Goal: Information Seeking & Learning: Understand process/instructions

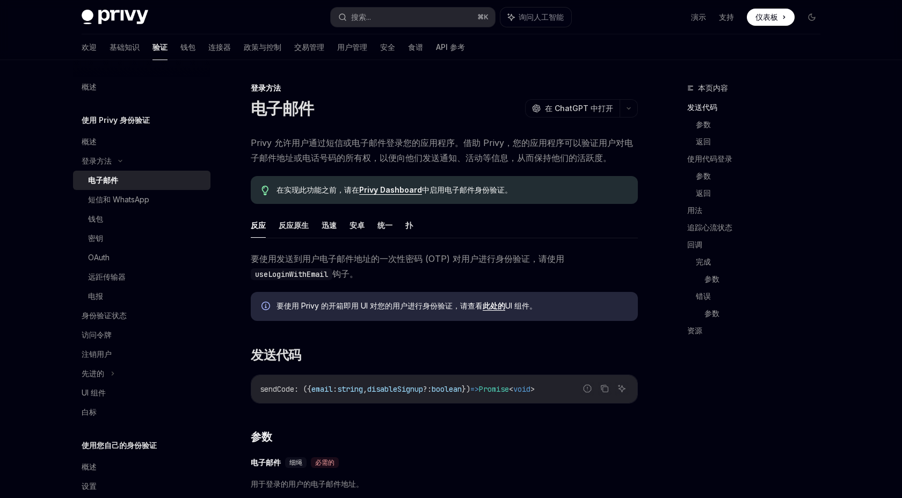
click at [180, 56] on link "钱包" at bounding box center [187, 47] width 15 height 26
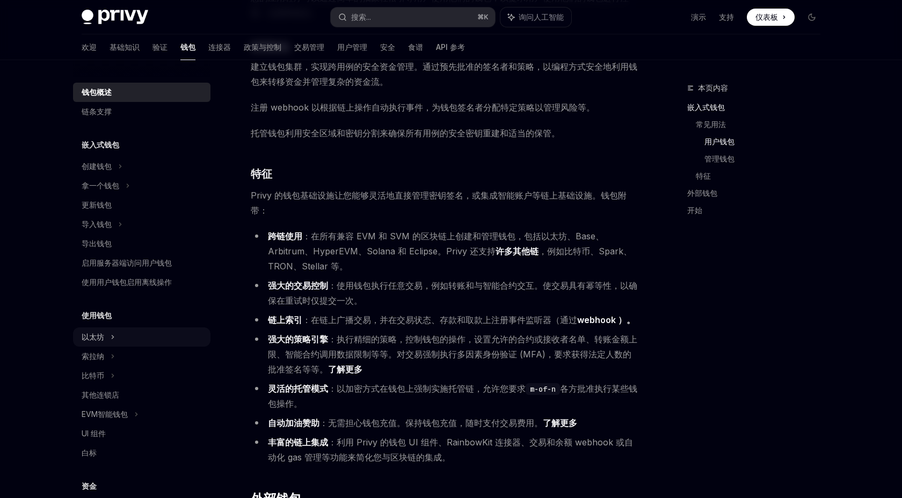
scroll to position [34, 0]
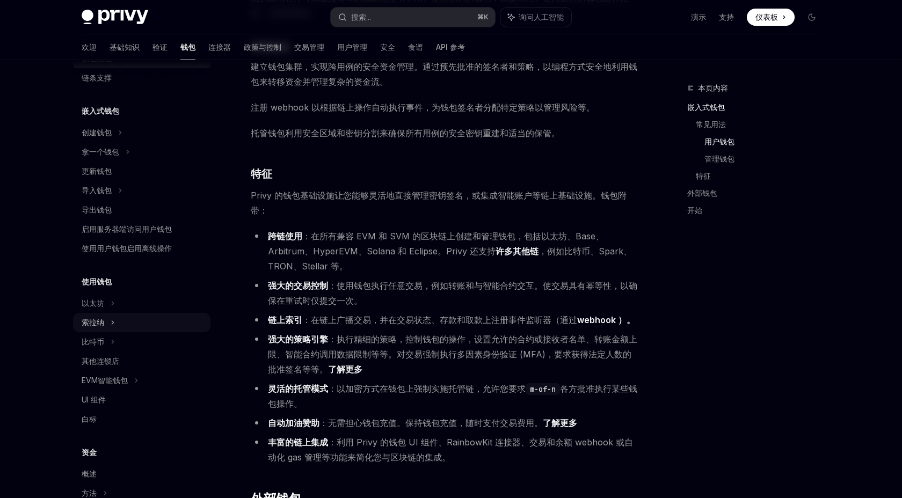
click at [114, 322] on icon at bounding box center [113, 322] width 4 height 13
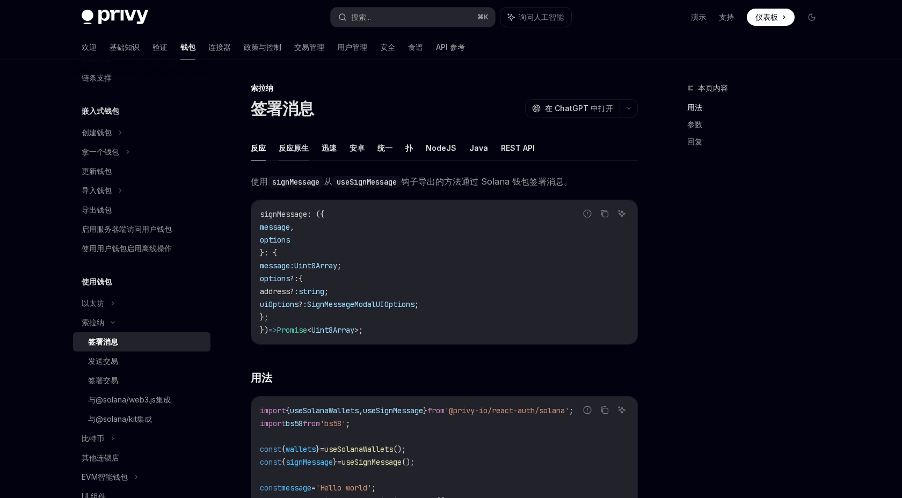
click at [291, 144] on font "反应原生" at bounding box center [294, 147] width 30 height 9
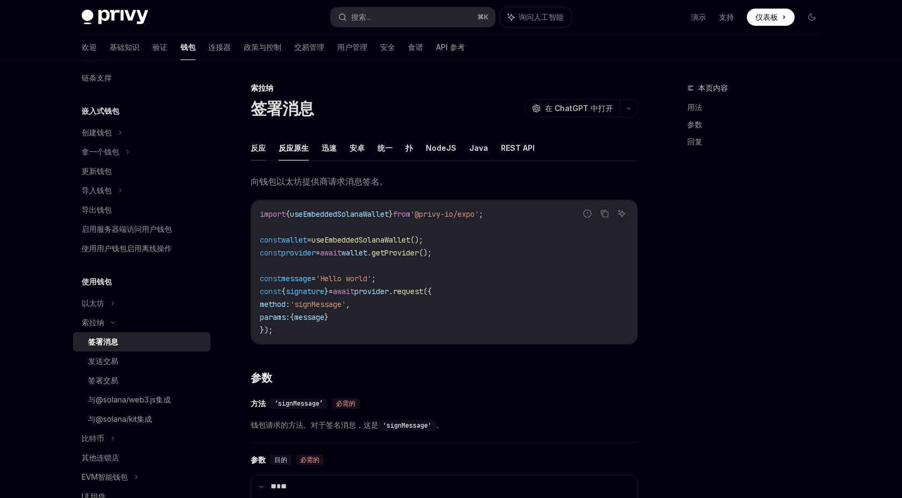
click at [257, 150] on font "反应" at bounding box center [258, 147] width 15 height 9
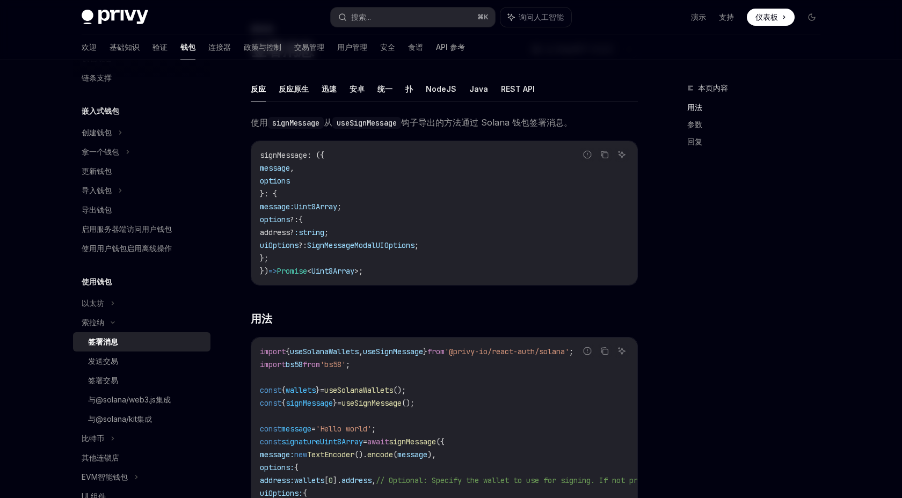
scroll to position [20, 0]
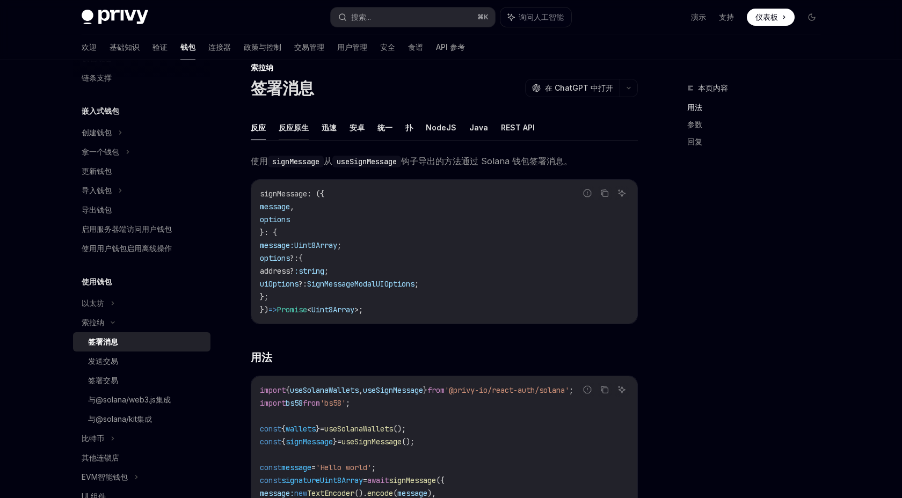
click at [303, 128] on font "反应原生" at bounding box center [294, 127] width 30 height 9
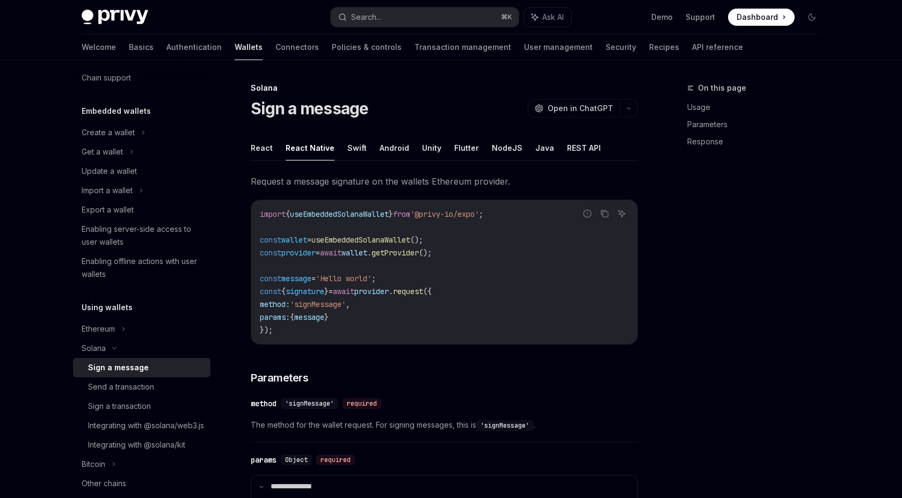
click at [642, 184] on div "**********" at bounding box center [451, 488] width 756 height 857
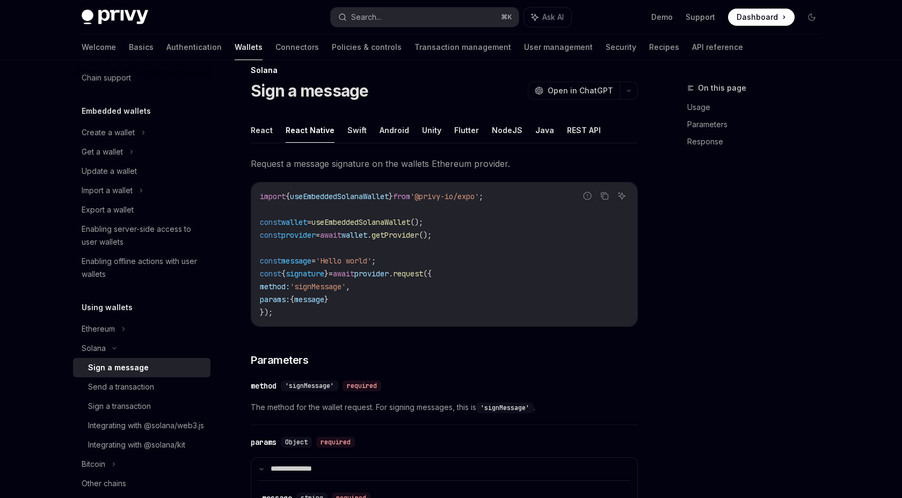
scroll to position [25, 0]
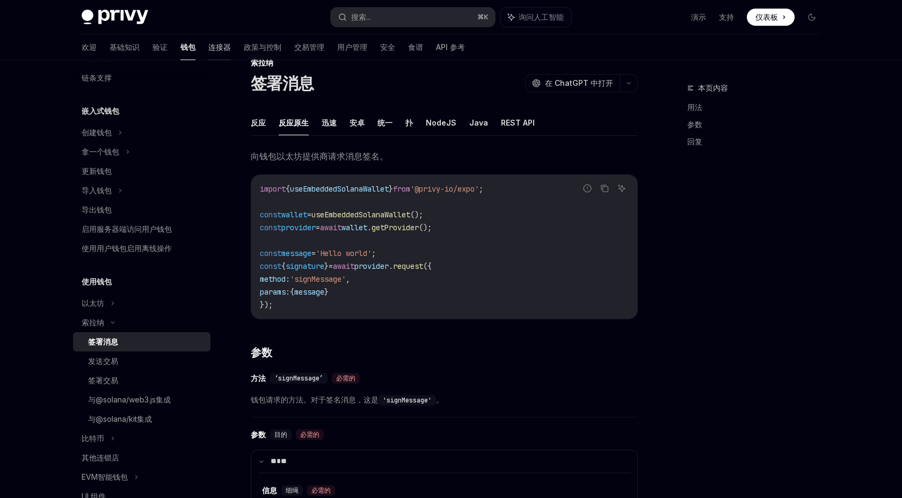
click at [208, 52] on font "连接器" at bounding box center [219, 47] width 23 height 11
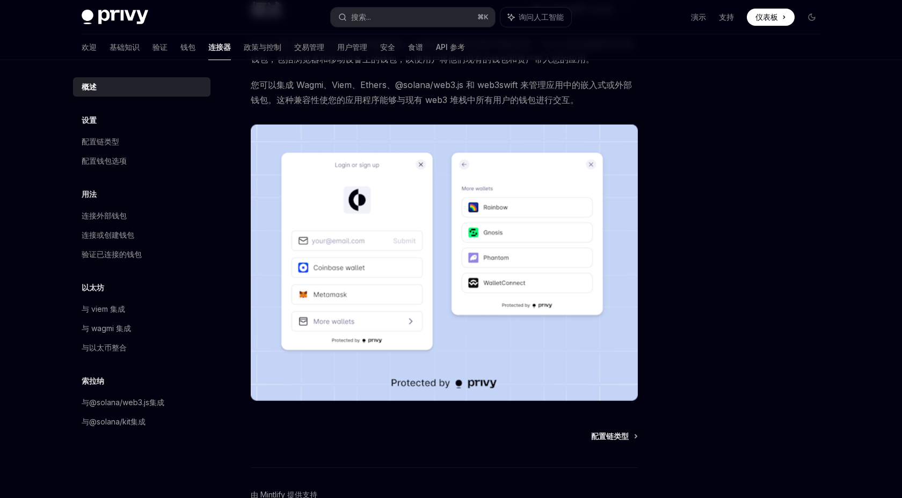
scroll to position [92, 0]
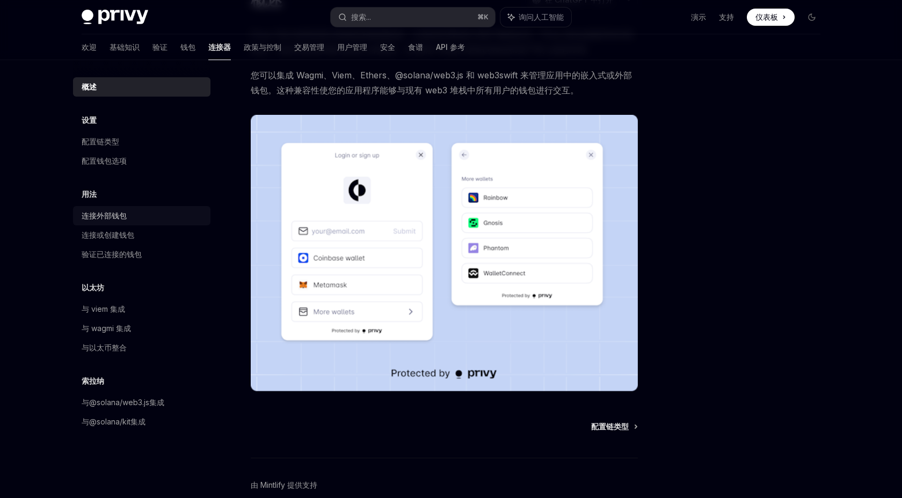
click at [133, 215] on div "连接外部钱包" at bounding box center [143, 215] width 122 height 13
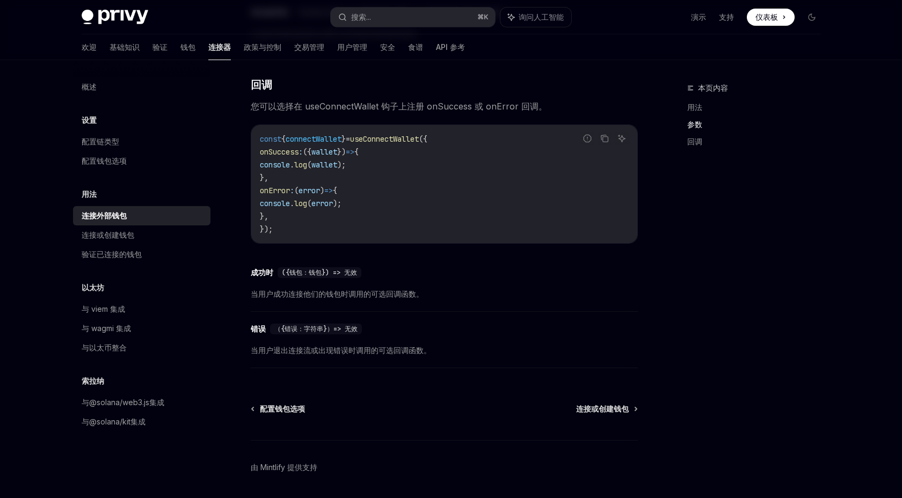
scroll to position [658, 0]
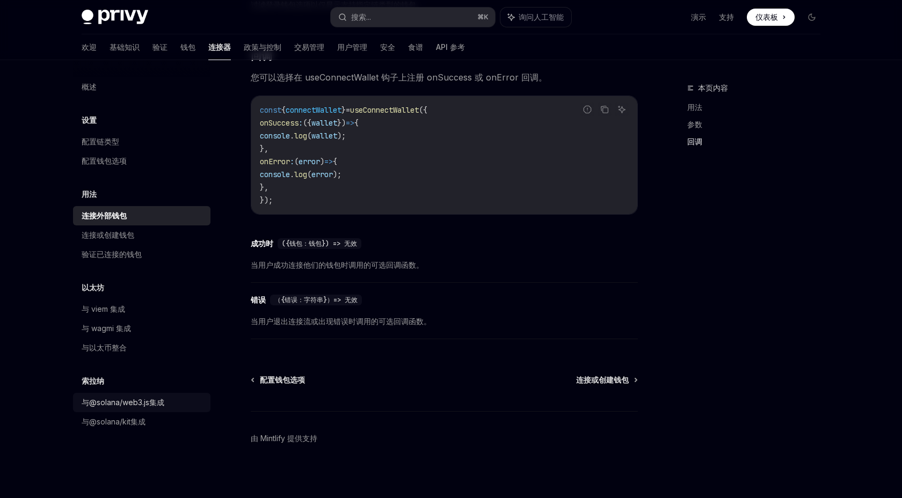
click at [130, 397] on div "与@solana/web3.js集成" at bounding box center [123, 402] width 83 height 13
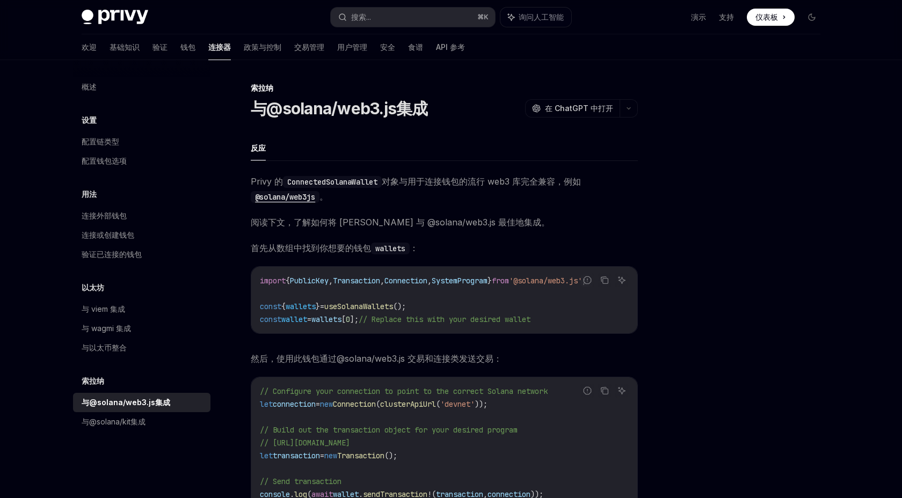
click at [380, 280] on span "Transaction" at bounding box center [356, 281] width 47 height 10
click at [381, 308] on span "useSolanaWallets" at bounding box center [358, 307] width 69 height 10
click at [458, 309] on code "import { PublicKey , Transaction , Connection , SystemProgram } from '@solana/w…" at bounding box center [444, 300] width 369 height 52
click at [354, 179] on code "ConnectedSolanaWallet" at bounding box center [332, 182] width 99 height 12
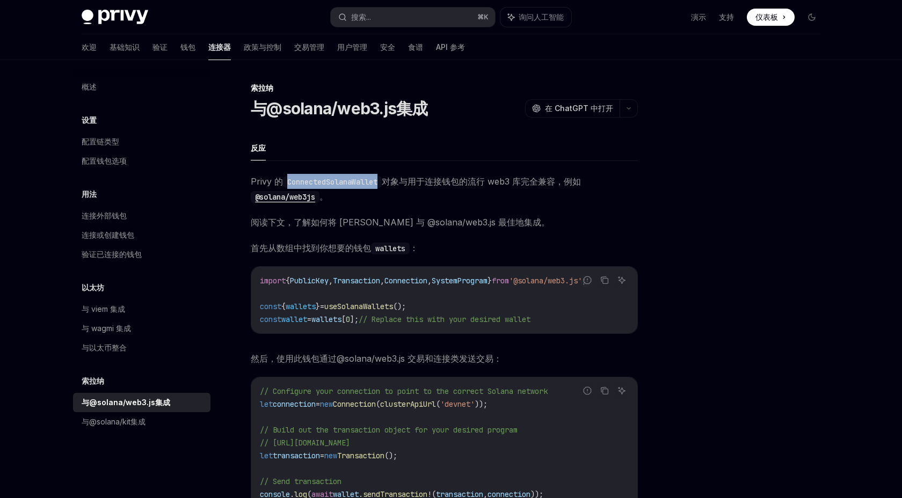
click at [354, 179] on code "ConnectedSolanaWallet" at bounding box center [332, 182] width 99 height 12
click at [432, 237] on div "Privy 的 ConnectedSolanaWallet 对象与用于连接钱包的流行 web3 库完全兼容，例如 @solana/web3js 。 阅读下文，…" at bounding box center [444, 350] width 387 height 352
click at [390, 249] on code "wallets" at bounding box center [390, 249] width 39 height 12
click at [379, 222] on font "阅读下文，了解如何将 [PERSON_NAME] 与 @solana/web3.js 最佳地集成。" at bounding box center [400, 222] width 299 height 11
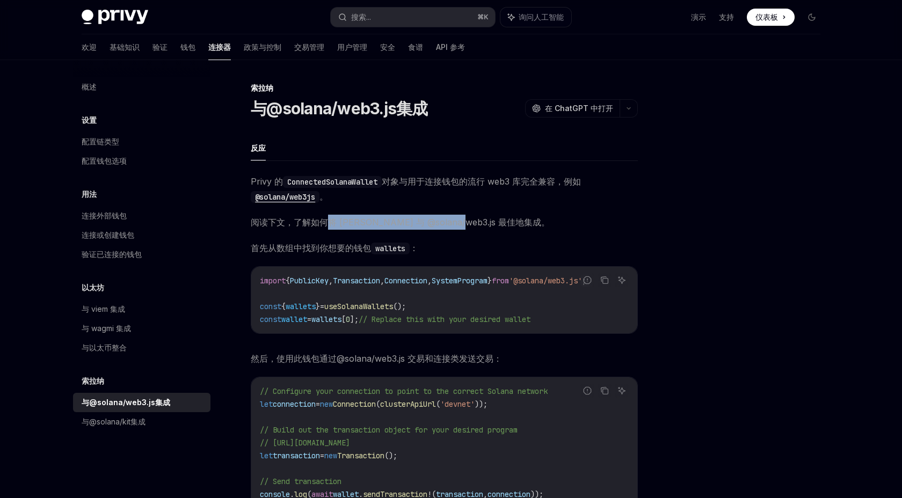
drag, startPoint x: 332, startPoint y: 222, endPoint x: 472, endPoint y: 224, distance: 140.1
click at [470, 223] on font "阅读下文，了解如何将 [PERSON_NAME] 与 @solana/web3.js 最佳地集成。" at bounding box center [400, 222] width 299 height 11
click at [483, 250] on span "首先从数组中找到你想要的钱包 wallets ：" at bounding box center [444, 248] width 387 height 15
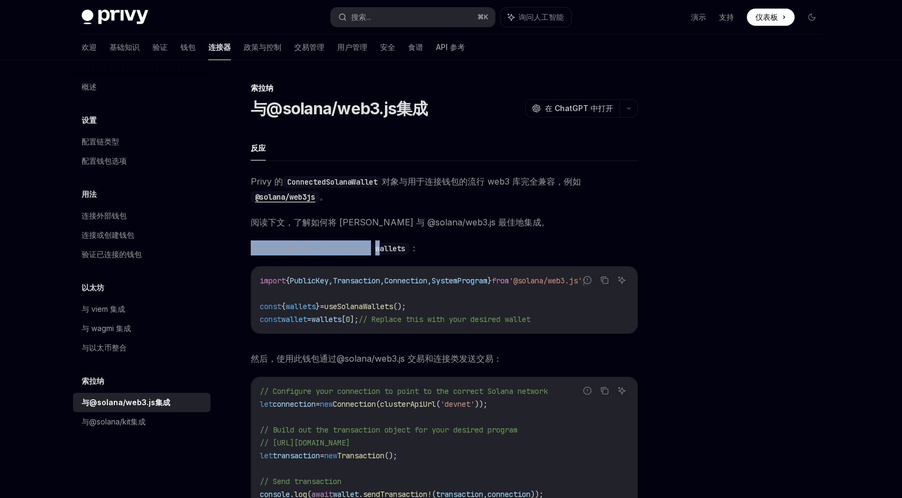
drag, startPoint x: 253, startPoint y: 253, endPoint x: 427, endPoint y: 253, distance: 173.4
click at [425, 253] on span "首先从数组中找到你想要的钱包 wallets ：" at bounding box center [444, 248] width 387 height 15
click at [427, 285] on span "Connection" at bounding box center [405, 281] width 43 height 10
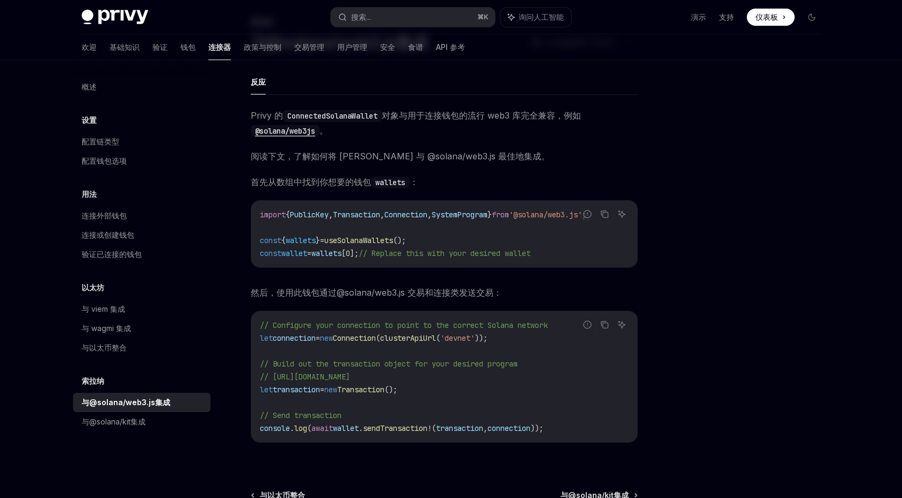
scroll to position [68, 0]
click at [120, 222] on link "连接外部钱包" at bounding box center [141, 215] width 137 height 19
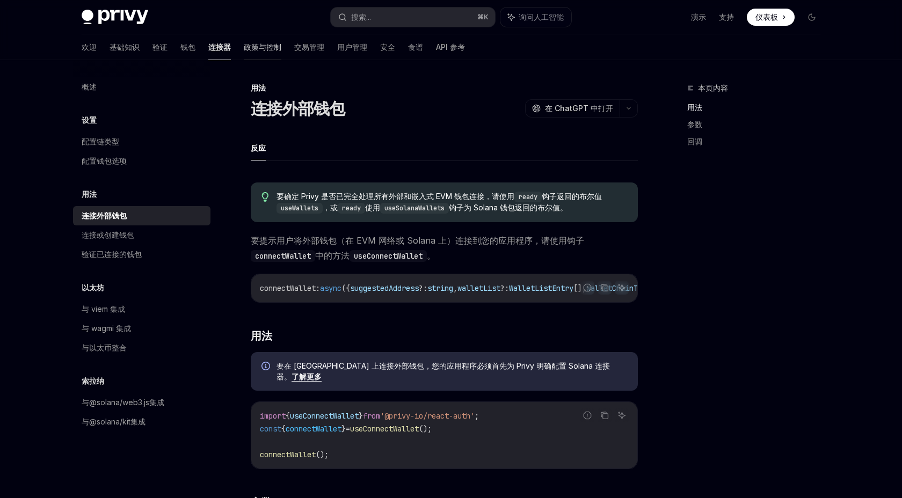
click at [244, 45] on font "政策与控制" at bounding box center [263, 46] width 38 height 9
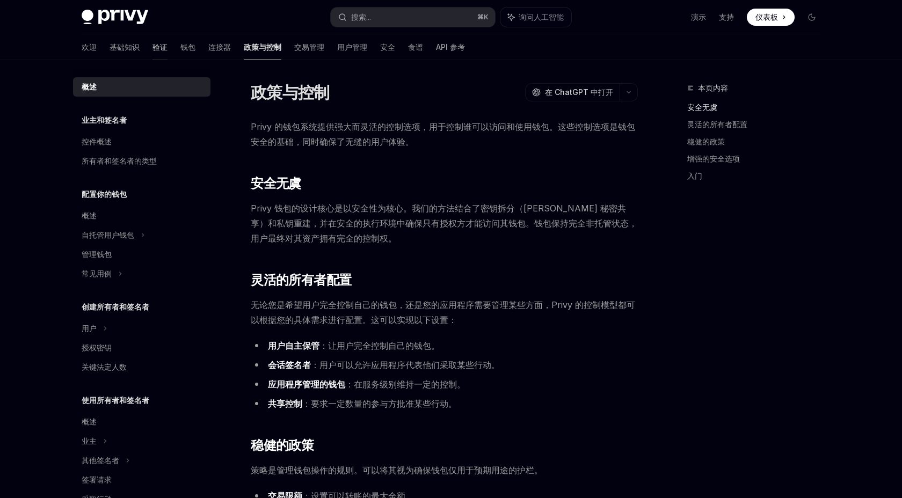
click at [180, 51] on font "钱包" at bounding box center [187, 46] width 15 height 9
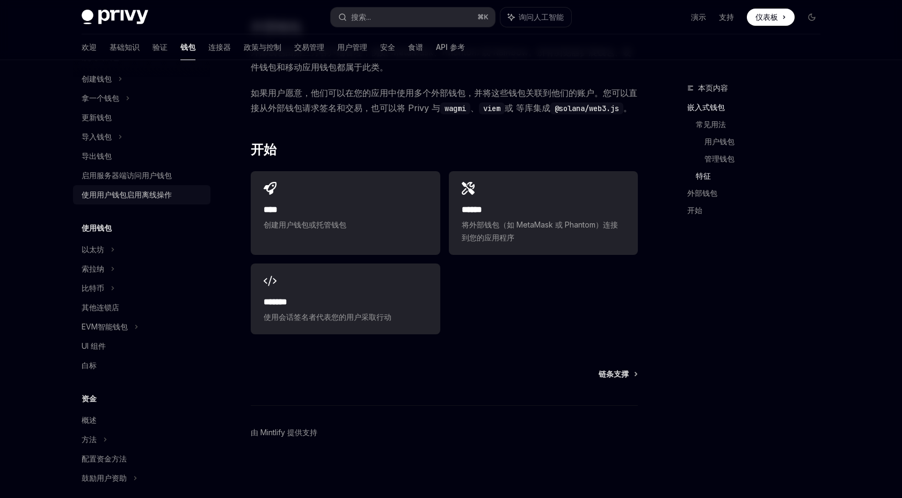
scroll to position [89, 0]
click at [89, 266] on font "索拉纳" at bounding box center [93, 267] width 23 height 9
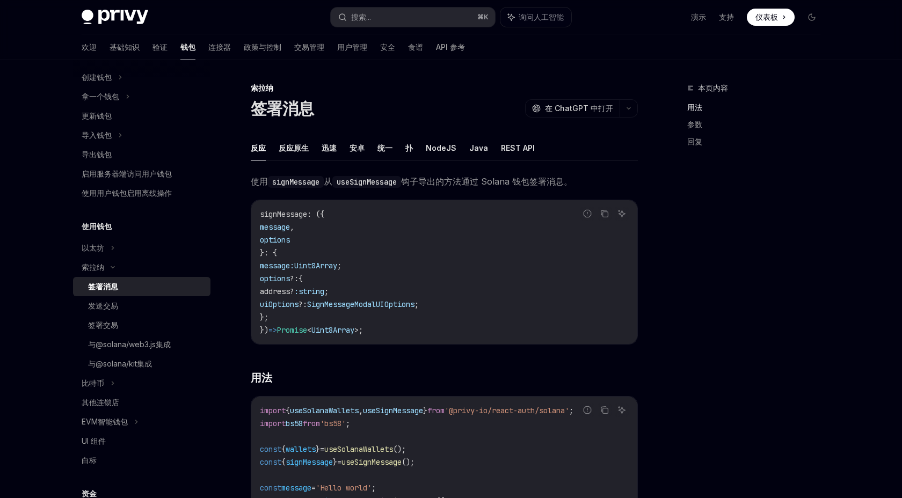
click at [115, 51] on div "欢迎 基础知识 验证 钱包 连接器 政策与控制 交易管理 用户管理 安全 食谱 API 参考" at bounding box center [273, 47] width 383 height 26
click at [110, 46] on font "基础知识" at bounding box center [125, 46] width 30 height 9
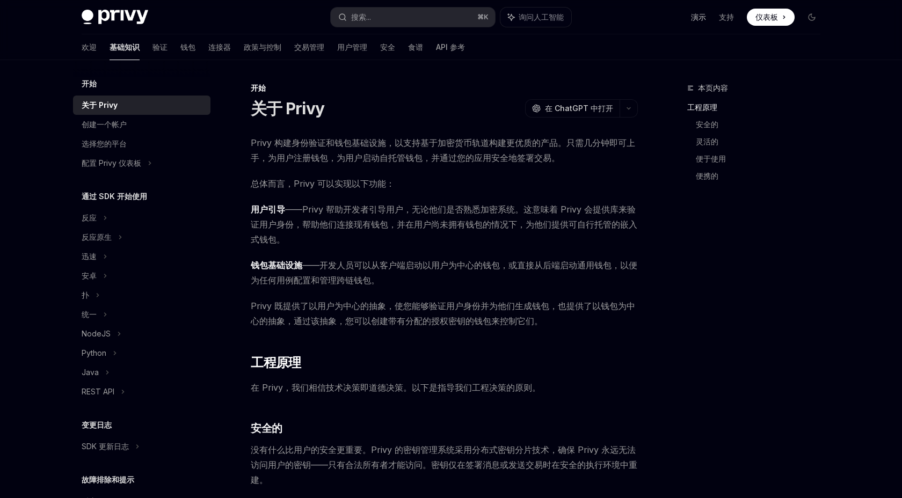
click at [693, 21] on font "演示" at bounding box center [698, 17] width 15 height 11
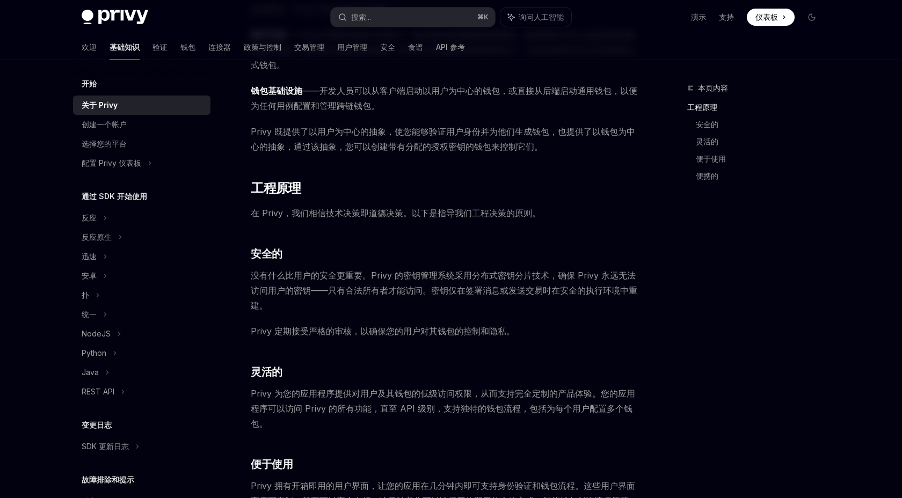
scroll to position [63, 0]
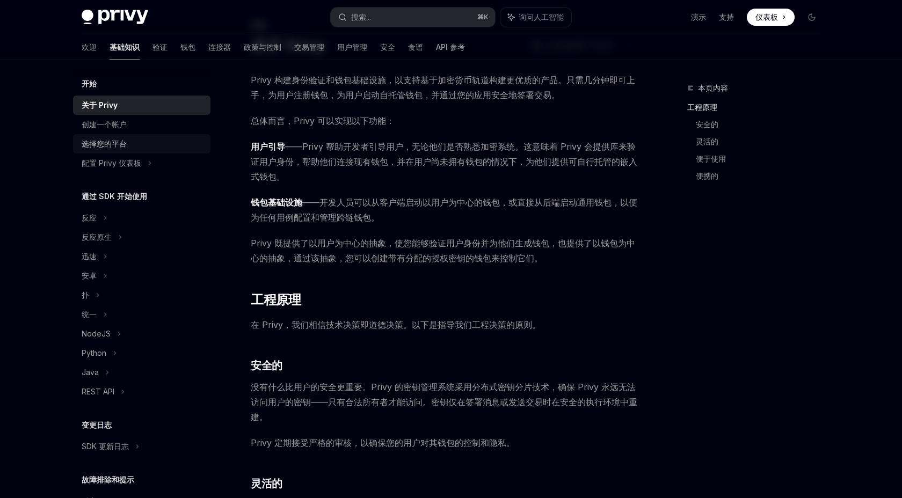
click at [161, 141] on div "选择您的平台" at bounding box center [143, 143] width 122 height 13
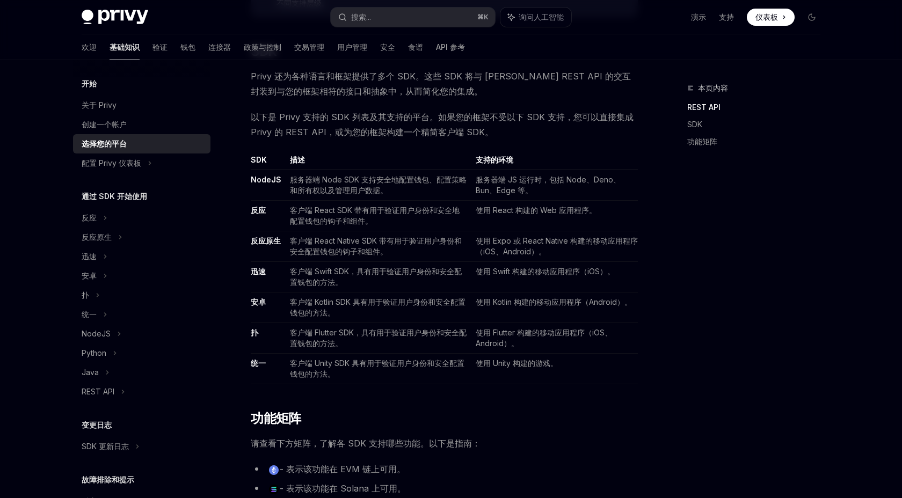
scroll to position [517, 0]
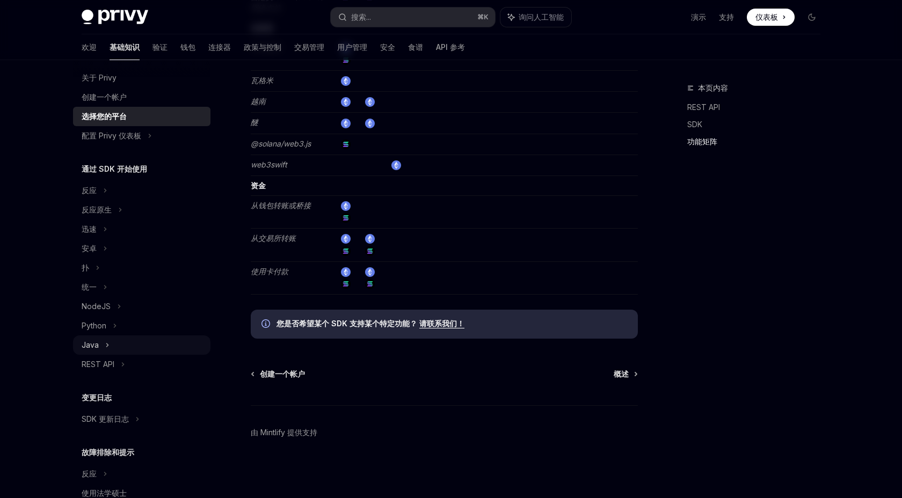
scroll to position [0, 0]
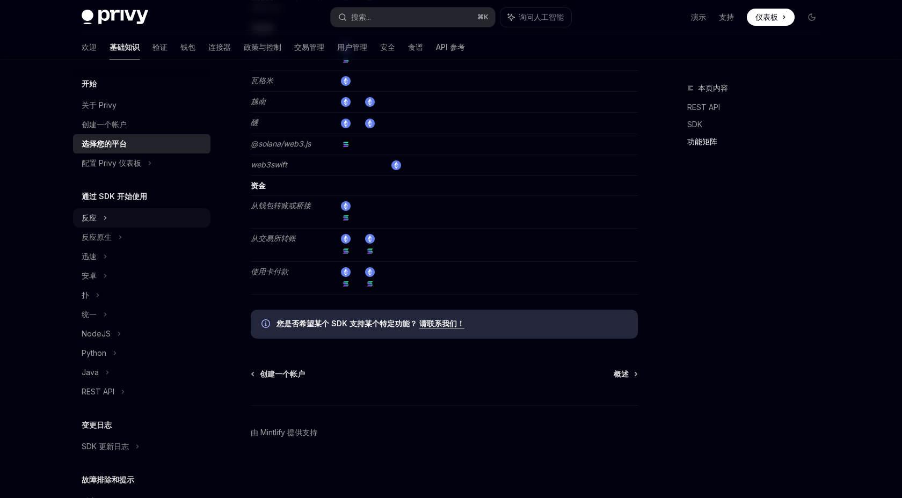
click at [86, 222] on font "反应" at bounding box center [89, 217] width 15 height 9
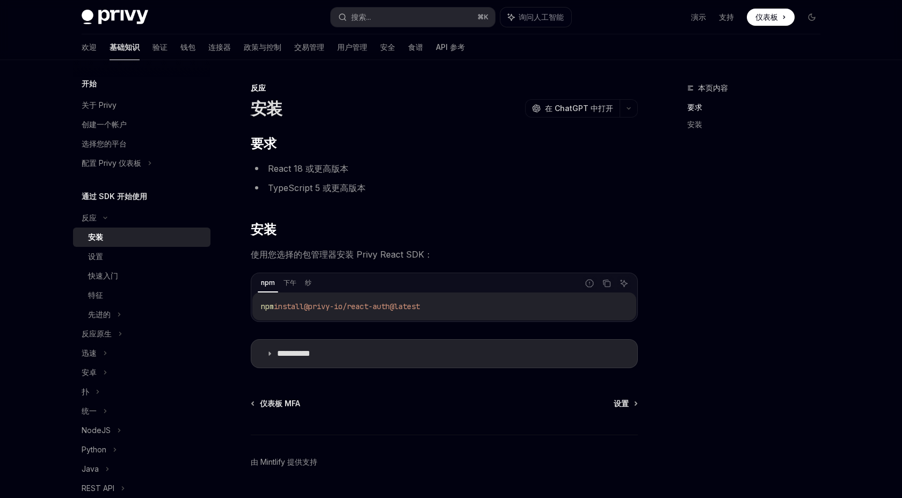
scroll to position [30, 0]
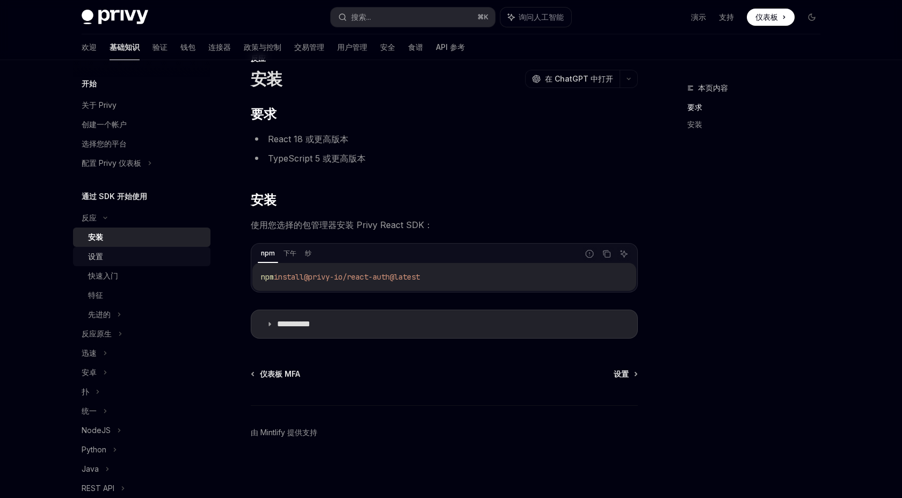
click at [135, 256] on div "设置" at bounding box center [146, 256] width 116 height 13
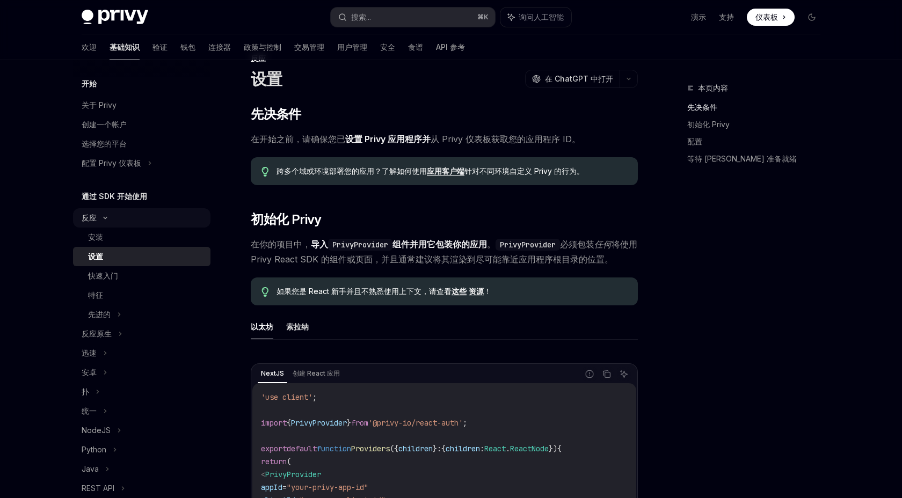
click at [113, 213] on div "反应" at bounding box center [141, 217] width 137 height 19
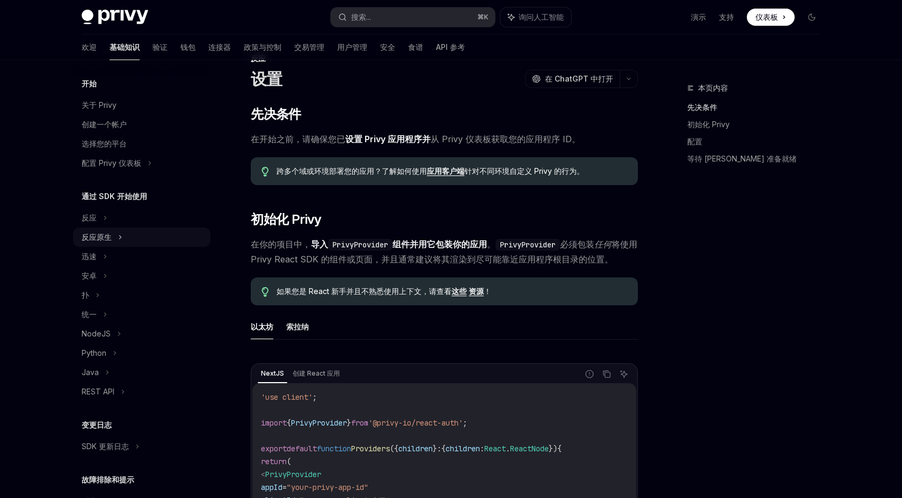
click at [115, 235] on div "反应原生" at bounding box center [141, 237] width 137 height 19
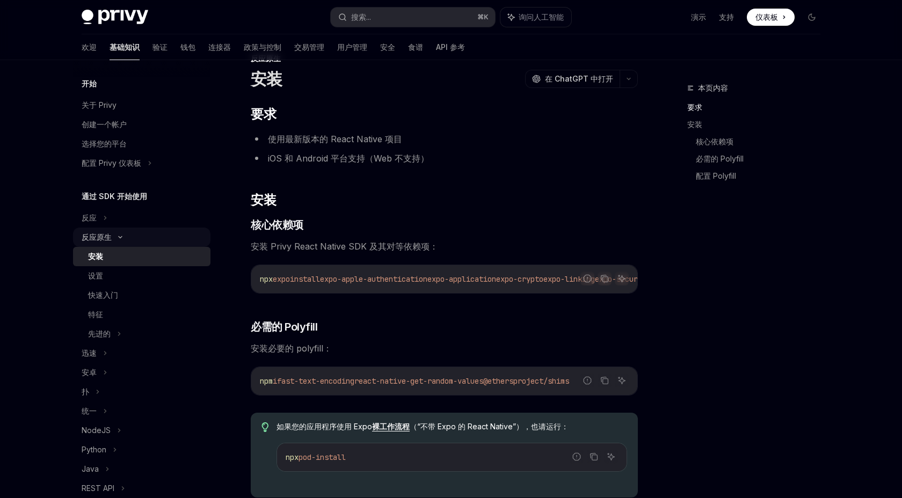
click at [115, 235] on div "反应原生" at bounding box center [141, 237] width 137 height 19
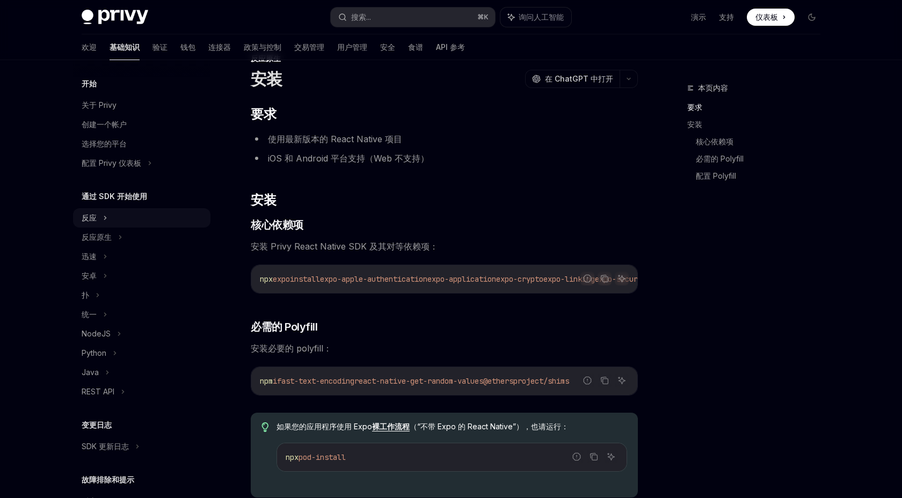
click at [100, 224] on div "反应" at bounding box center [141, 217] width 137 height 19
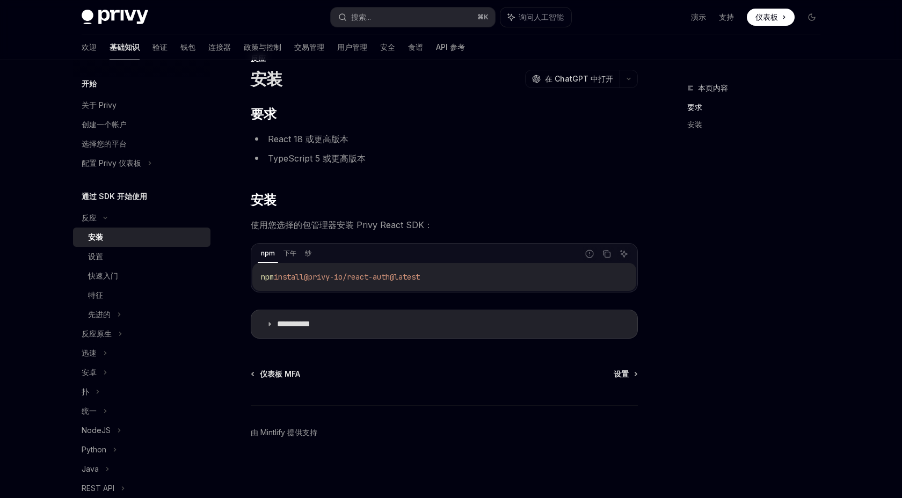
click at [104, 236] on div "安装" at bounding box center [146, 237] width 116 height 13
click at [93, 259] on font "设置" at bounding box center [95, 256] width 15 height 9
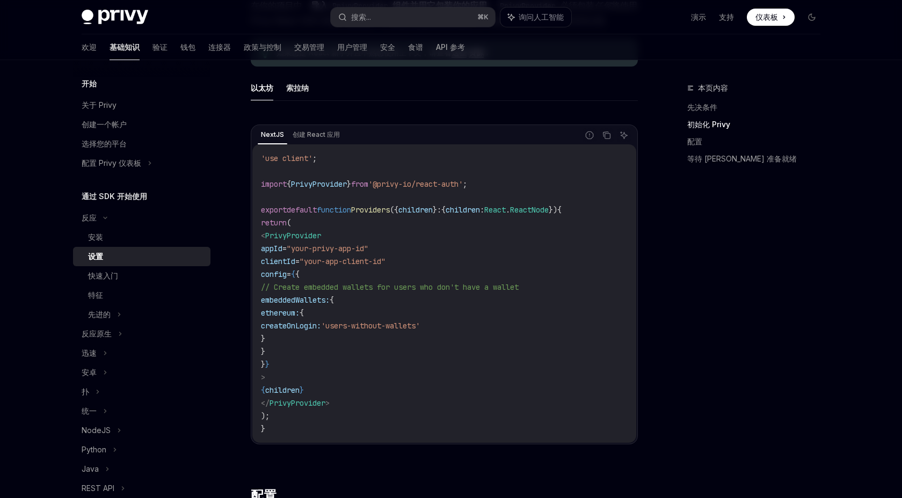
scroll to position [271, 0]
click at [159, 267] on link "快速入门" at bounding box center [141, 275] width 137 height 19
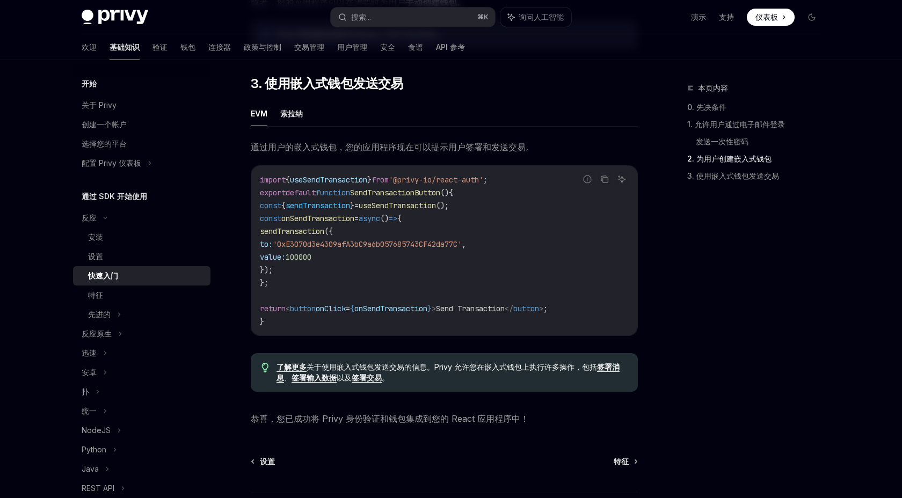
scroll to position [854, 0]
click at [294, 120] on font "索拉纳" at bounding box center [291, 115] width 23 height 9
type textarea "*"
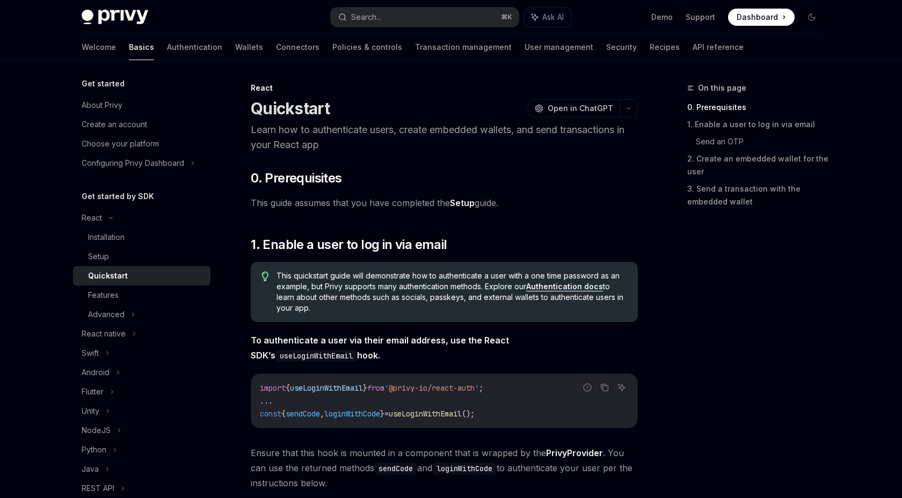
click at [610, 197] on span "This guide assumes that you have completed the Setup guide." at bounding box center [444, 202] width 387 height 15
